Goal: Use online tool/utility: Utilize a website feature to perform a specific function

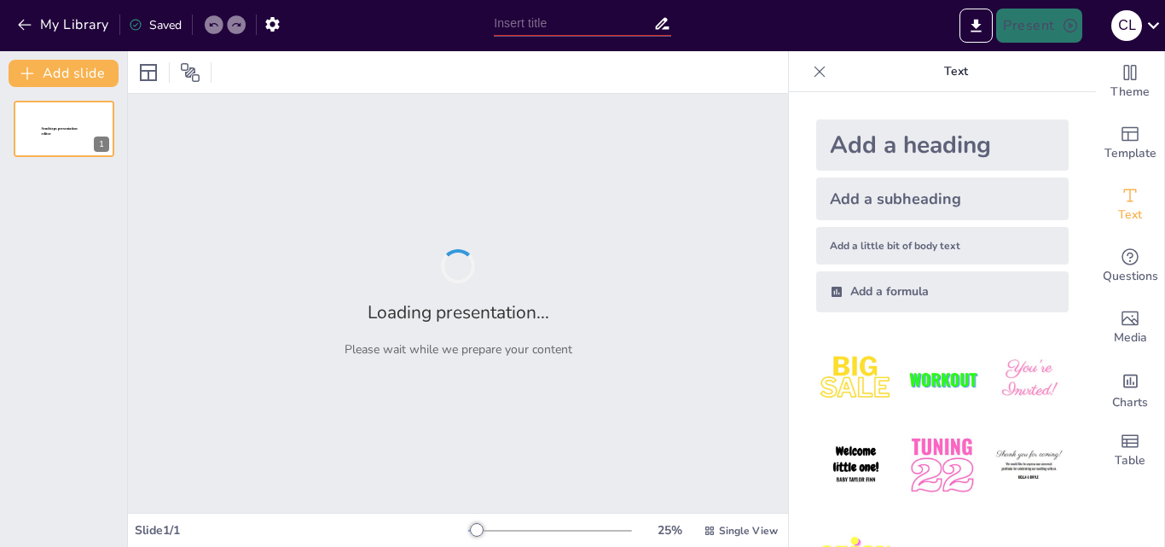
type input "Imported Plan_Ahorro_FOSIS.pptx"
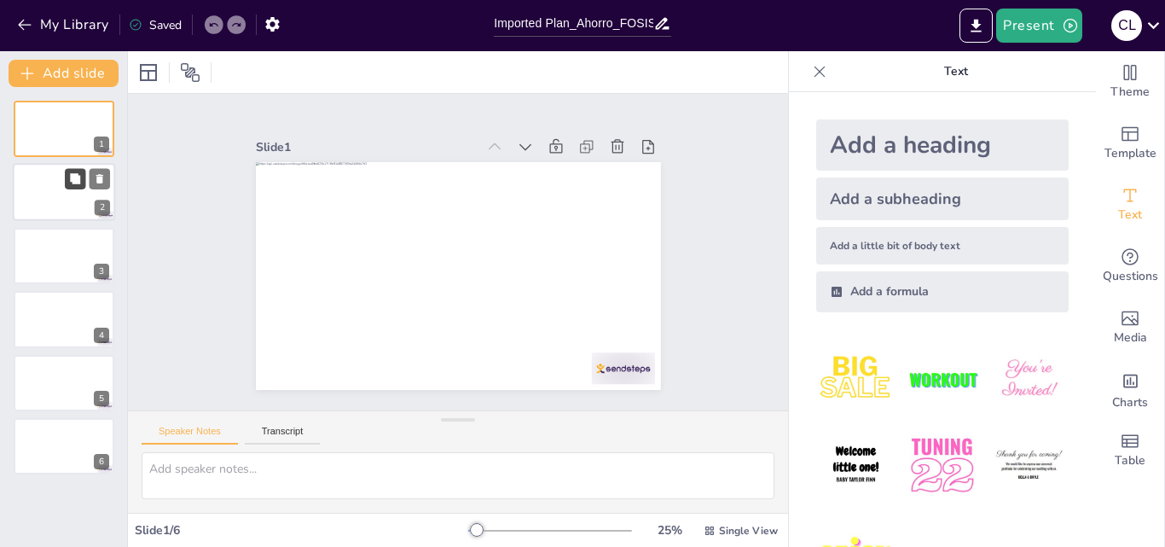
click at [69, 173] on icon at bounding box center [75, 179] width 12 height 12
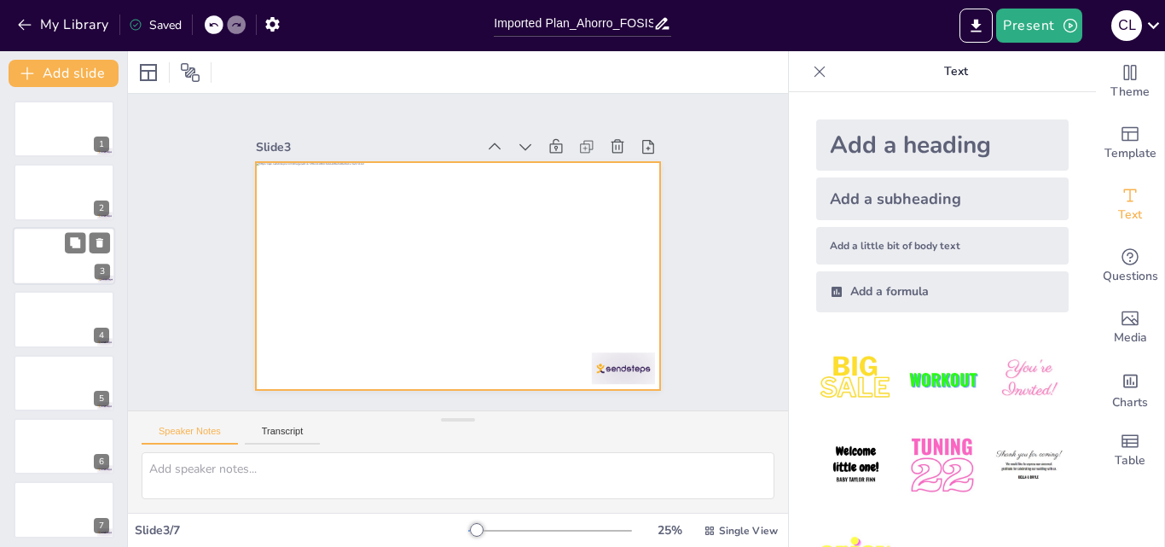
click at [72, 270] on div at bounding box center [64, 256] width 102 height 58
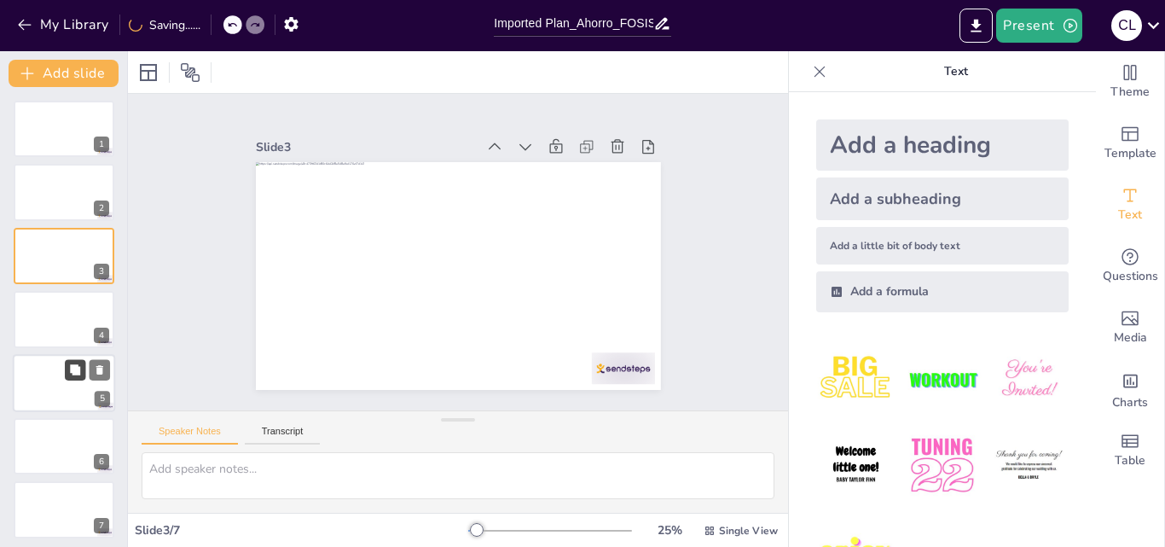
click at [72, 360] on button at bounding box center [75, 369] width 20 height 20
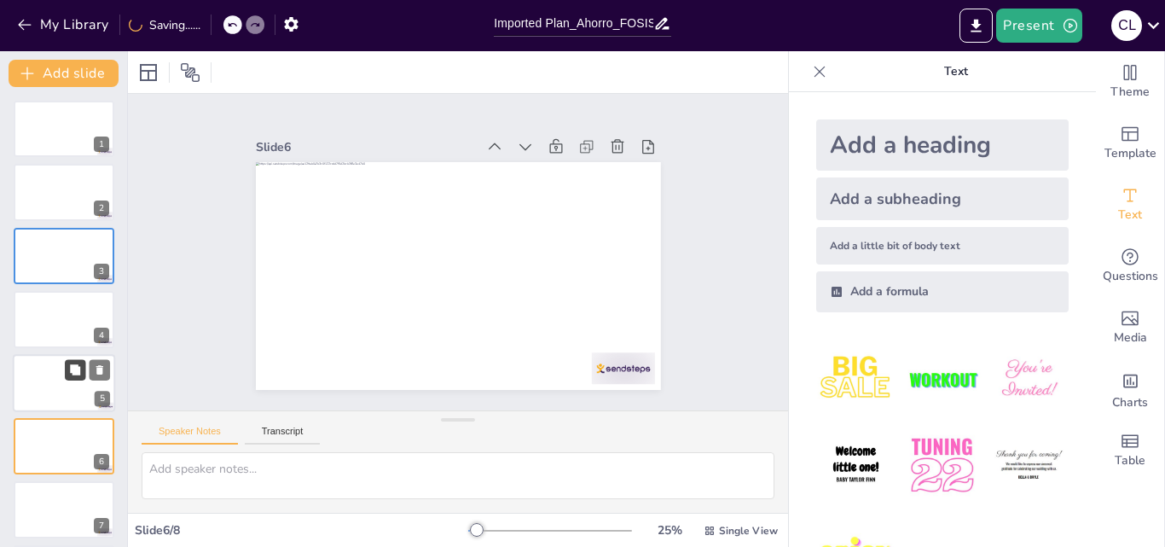
scroll to position [68, 0]
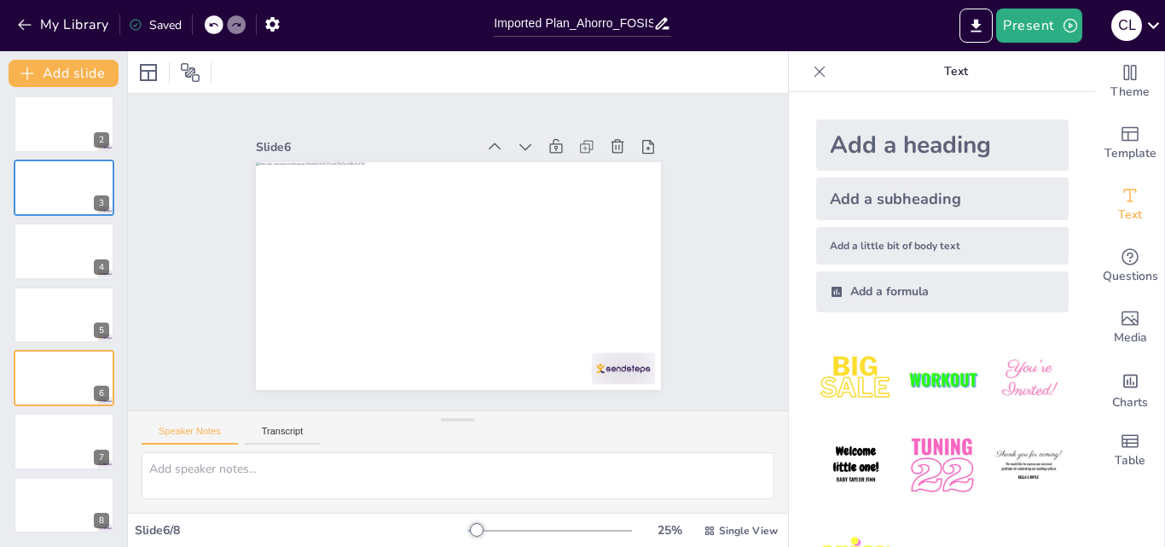
drag, startPoint x: 1074, startPoint y: 204, endPoint x: 1074, endPoint y: 315, distance: 111.7
click at [833, 374] on img at bounding box center [855, 378] width 79 height 79
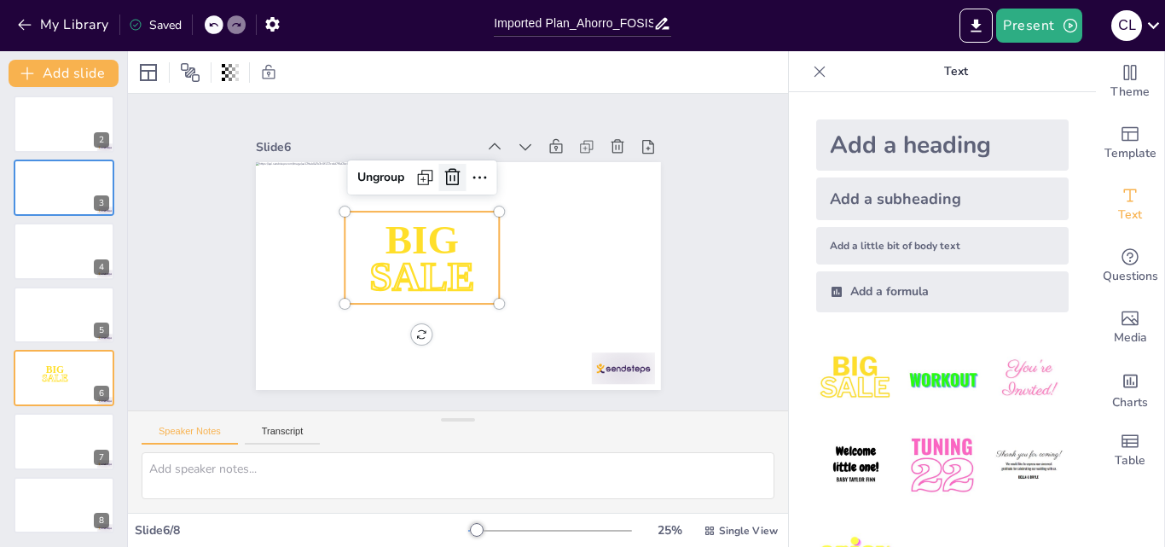
click at [459, 174] on icon at bounding box center [468, 177] width 19 height 20
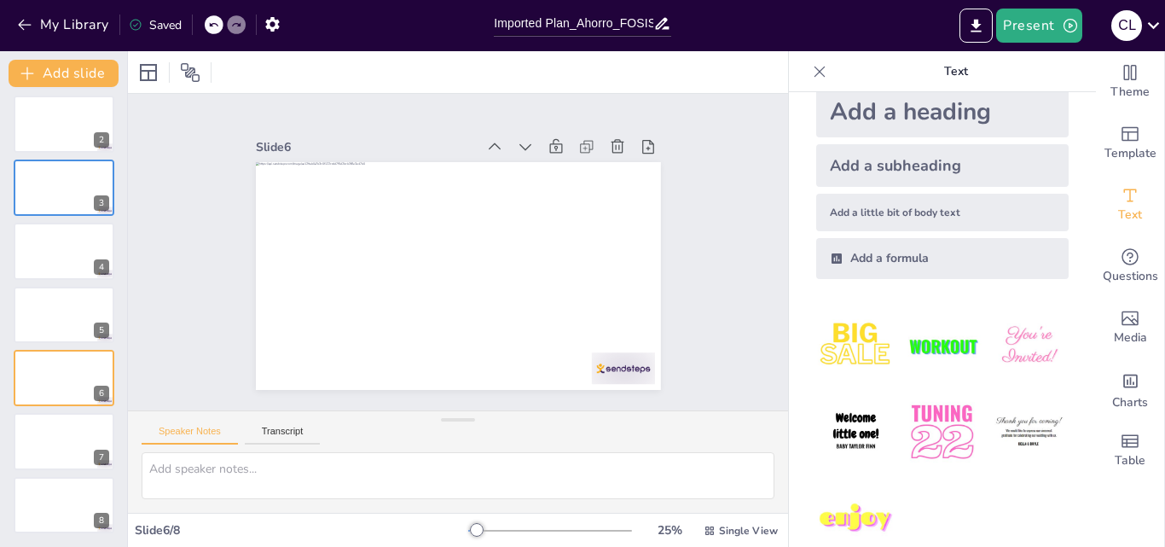
scroll to position [64, 0]
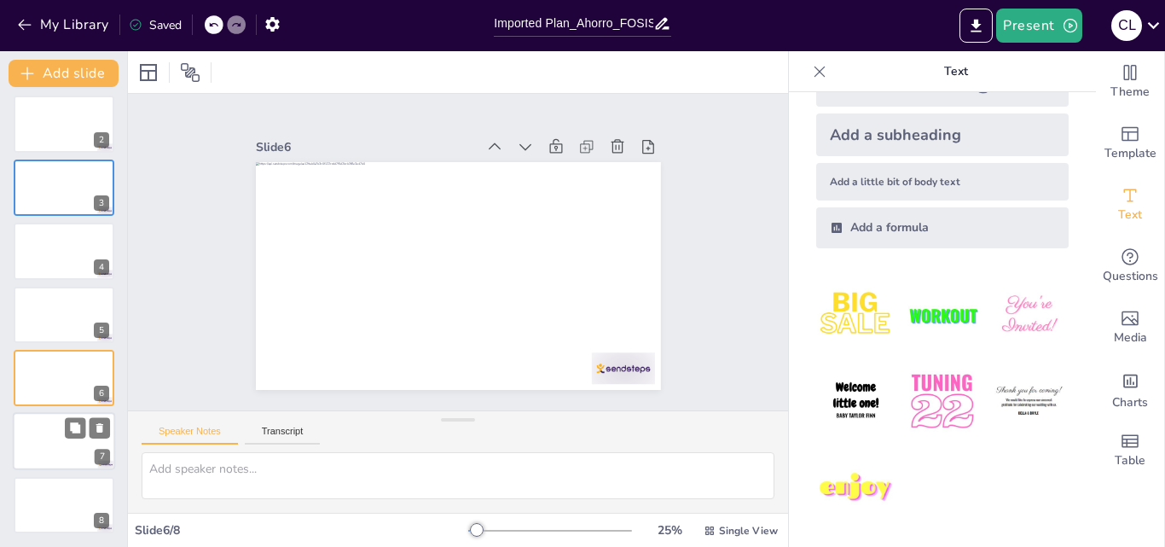
click at [78, 442] on div at bounding box center [64, 442] width 102 height 58
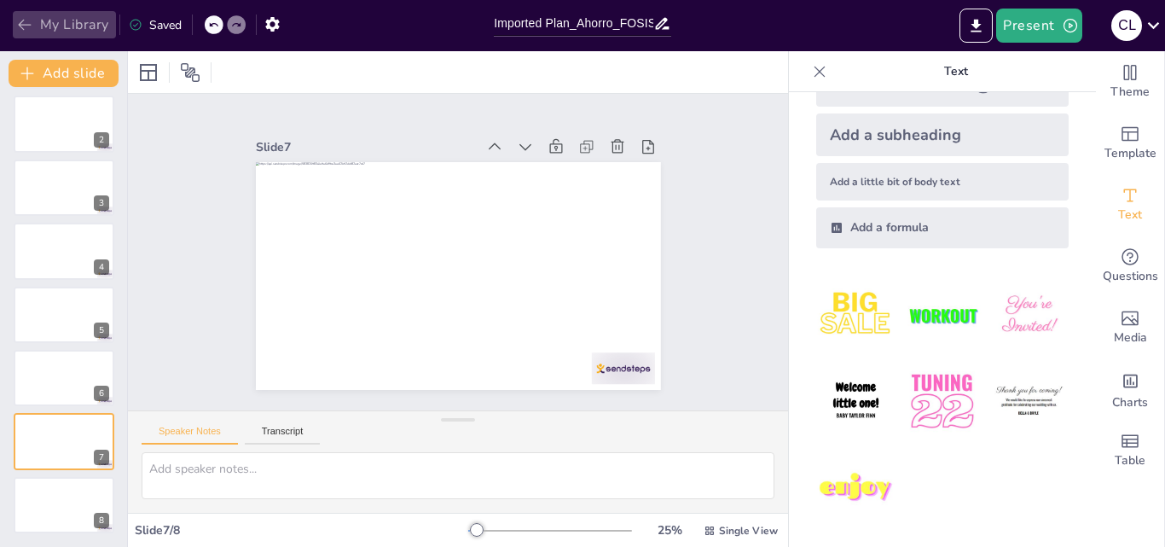
click at [24, 23] on icon "button" at bounding box center [24, 24] width 17 height 17
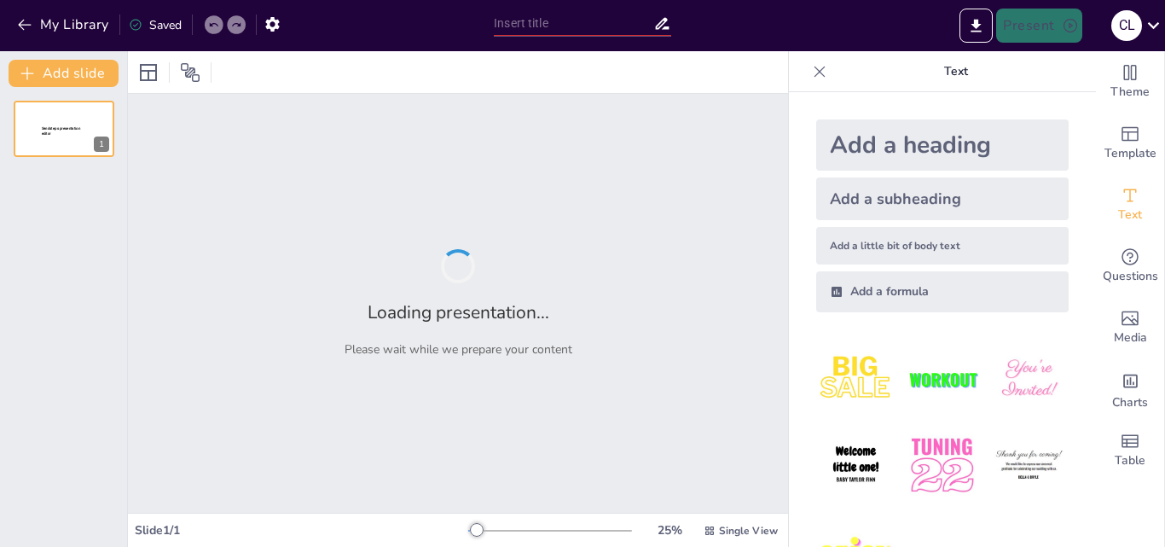
type input "Imported Plan_Ahorro_FOSIS.pptx"
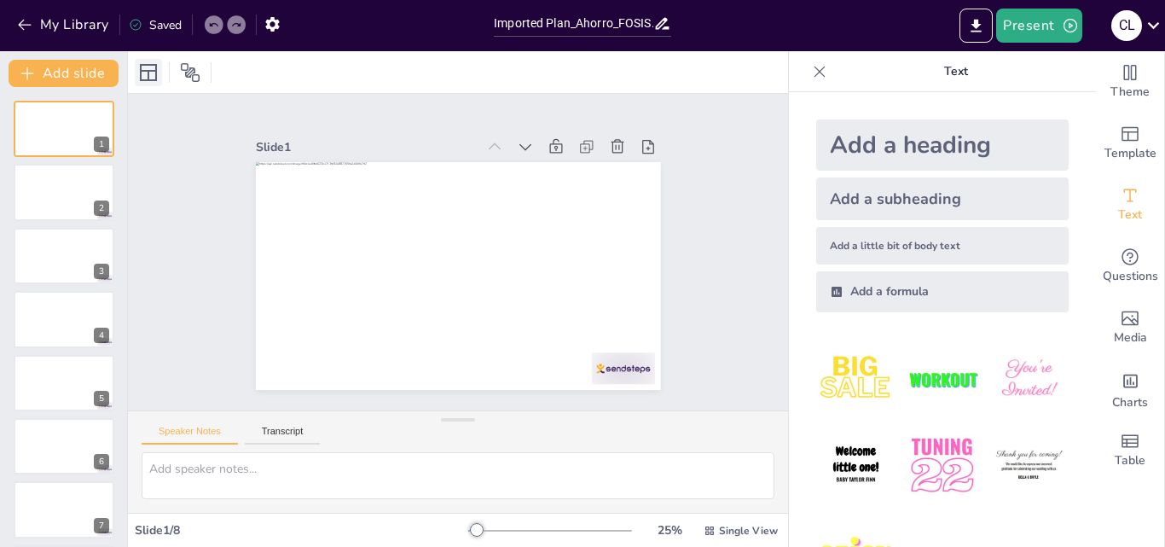
click at [141, 80] on icon at bounding box center [148, 72] width 17 height 17
drag, startPoint x: 1079, startPoint y: 354, endPoint x: 976, endPoint y: 508, distance: 185.6
click at [189, 78] on icon at bounding box center [190, 72] width 20 height 20
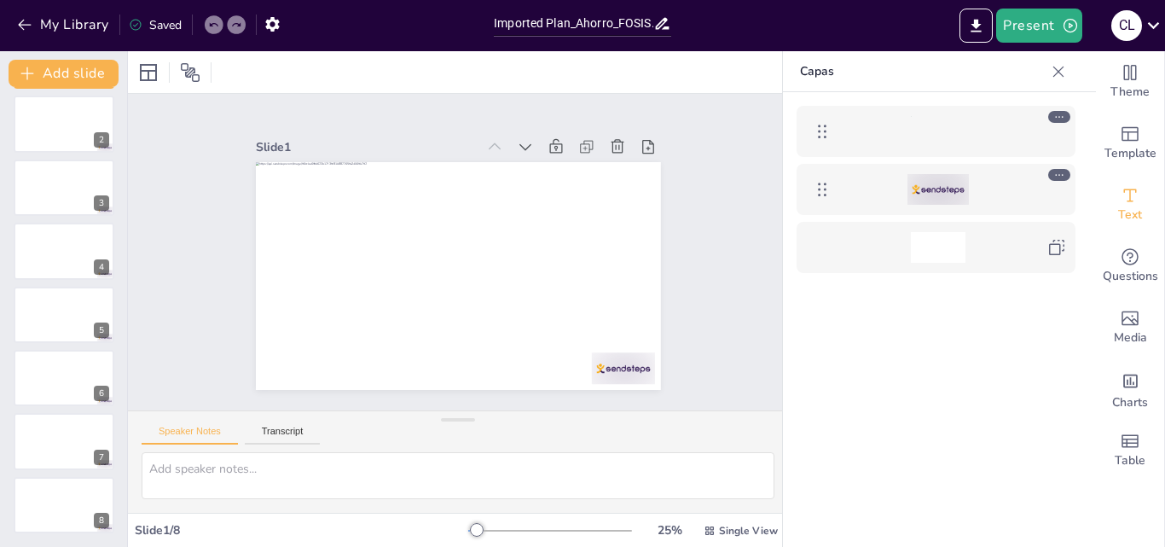
drag, startPoint x: 775, startPoint y: 155, endPoint x: 750, endPoint y: 357, distance: 203.6
click at [750, 356] on div "Document fonts Roboto Popular fonts Lato Montserrat Open Sans [PERSON_NAME] Pop…" at bounding box center [582, 298] width 1165 height 495
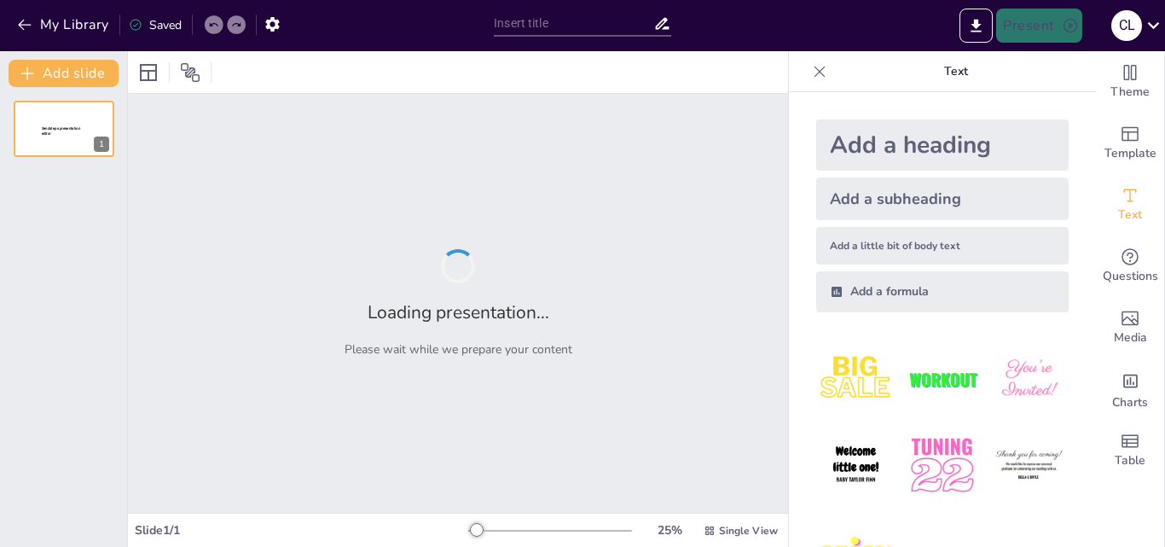
type input "New Sendsteps"
